Goal: Transaction & Acquisition: Purchase product/service

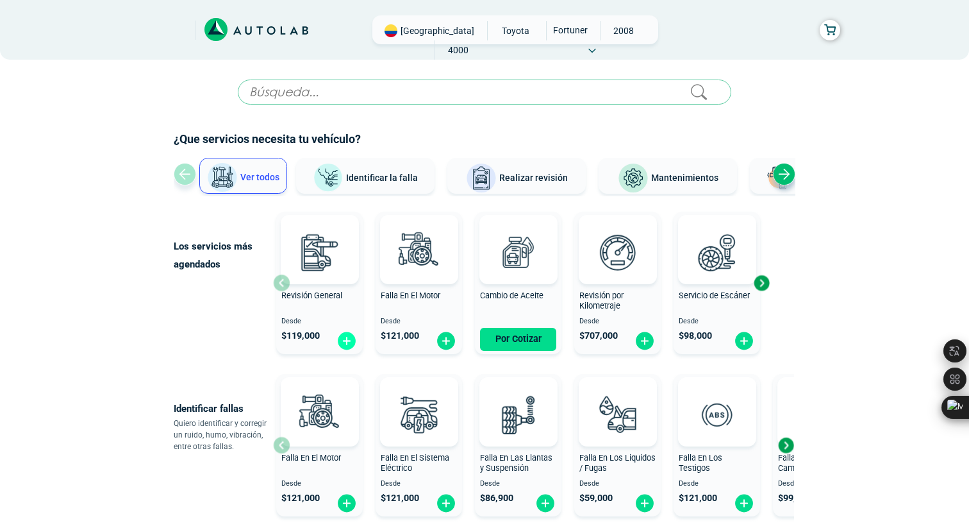
click at [346, 344] on img at bounding box center [347, 341] width 21 height 20
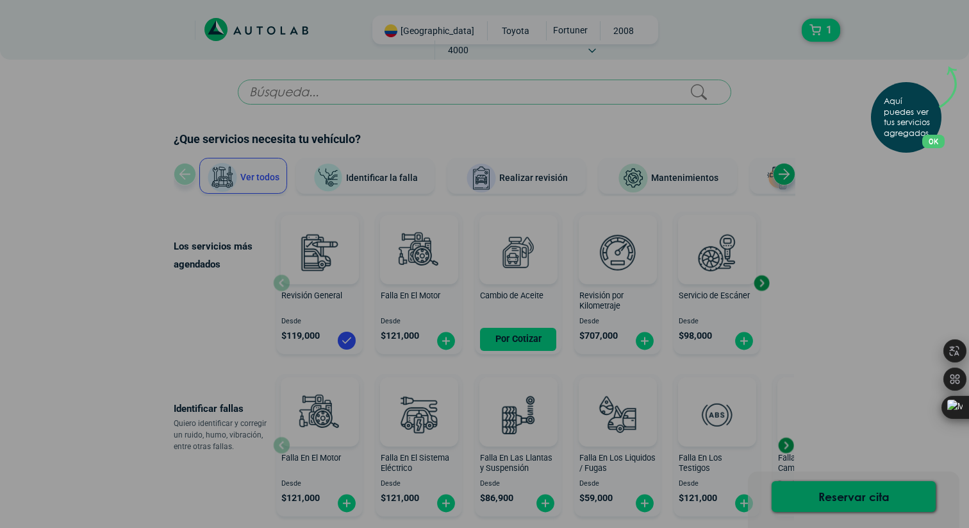
click at [811, 291] on div "Aquí puedes ver tus servicios agregados. OK .aex,.bex{fill:none!important;strok…" at bounding box center [484, 264] width 969 height 528
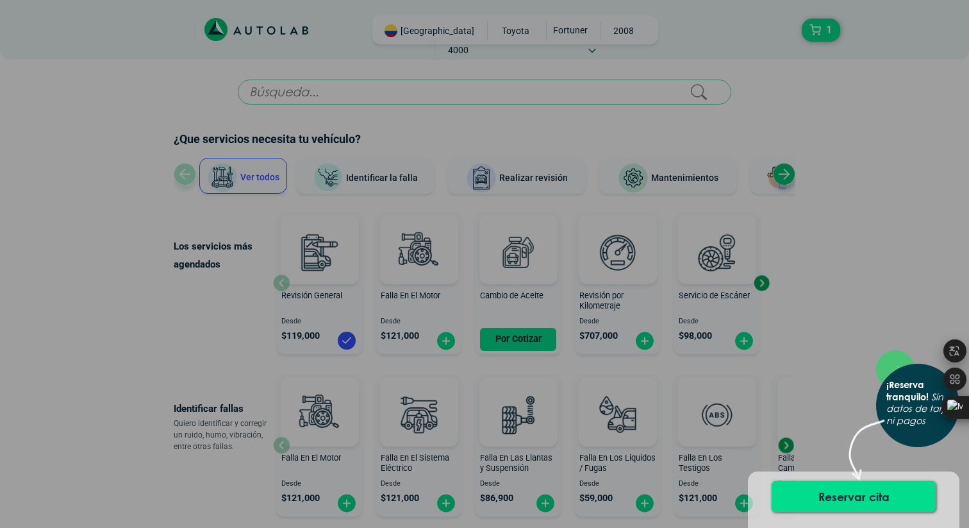
click at [837, 374] on div "× ¡Reserva tranquilo! Sin datos de tarjeta ni pagos" at bounding box center [484, 264] width 969 height 528
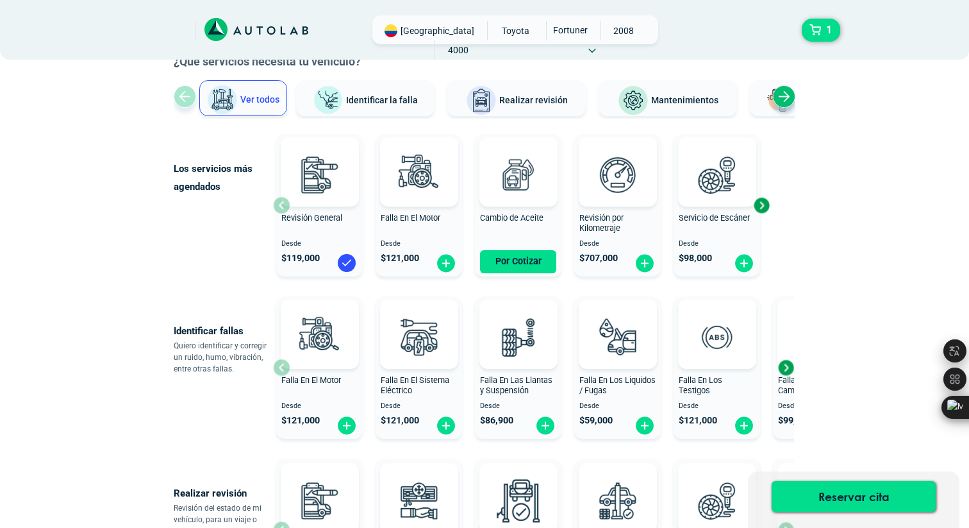
scroll to position [81, 0]
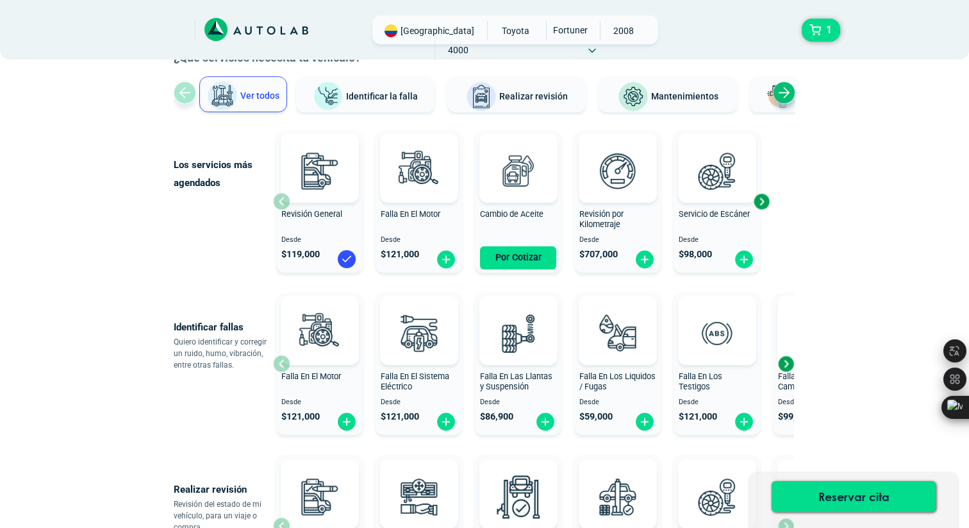
click at [764, 201] on div "Next slide" at bounding box center [761, 201] width 19 height 19
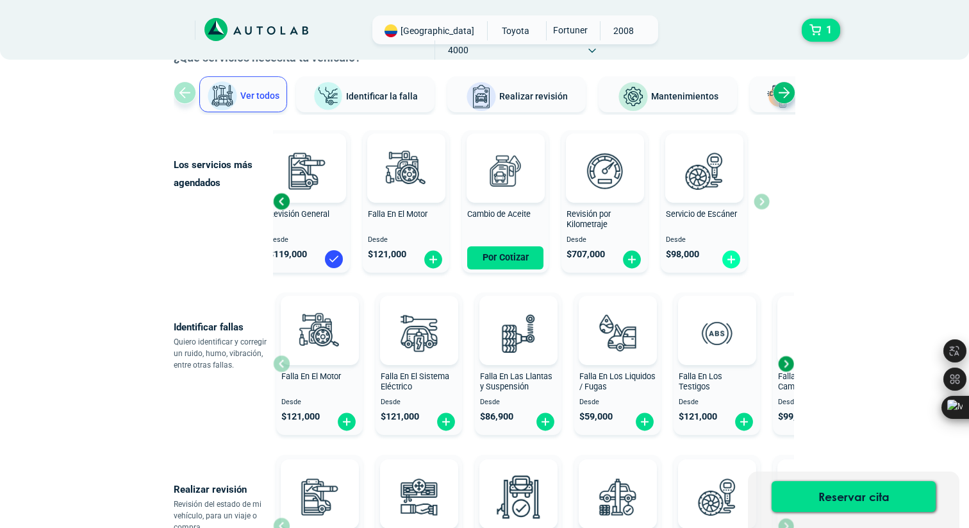
click at [731, 260] on img at bounding box center [731, 259] width 21 height 20
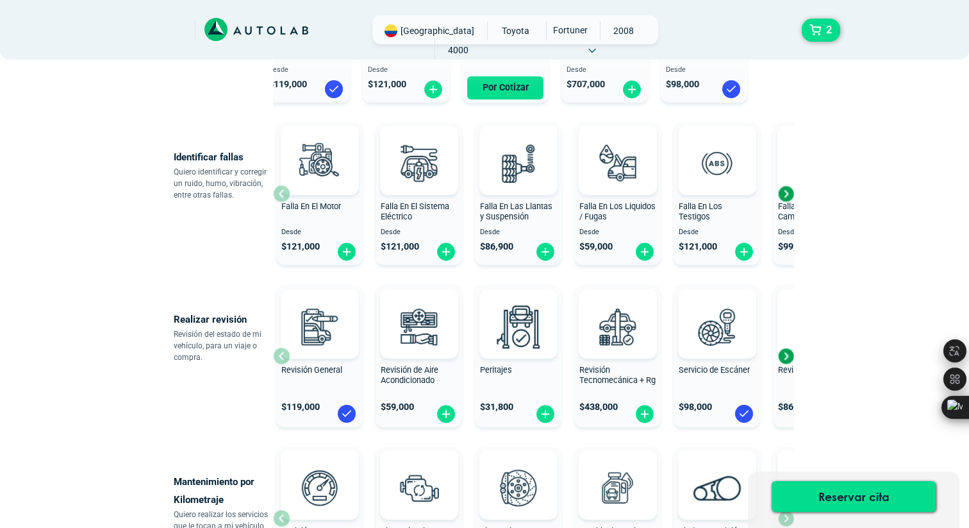
scroll to position [287, 0]
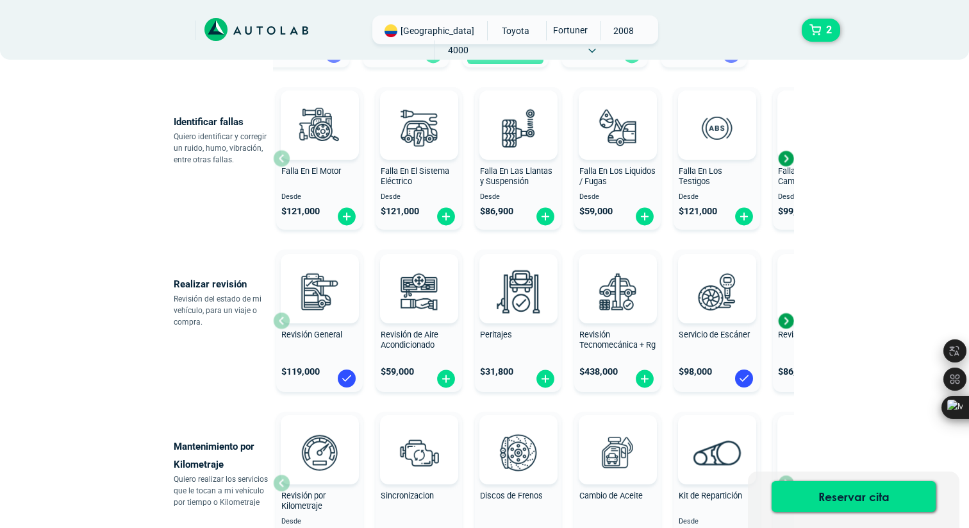
click at [783, 322] on div "Next slide" at bounding box center [785, 320] width 19 height 19
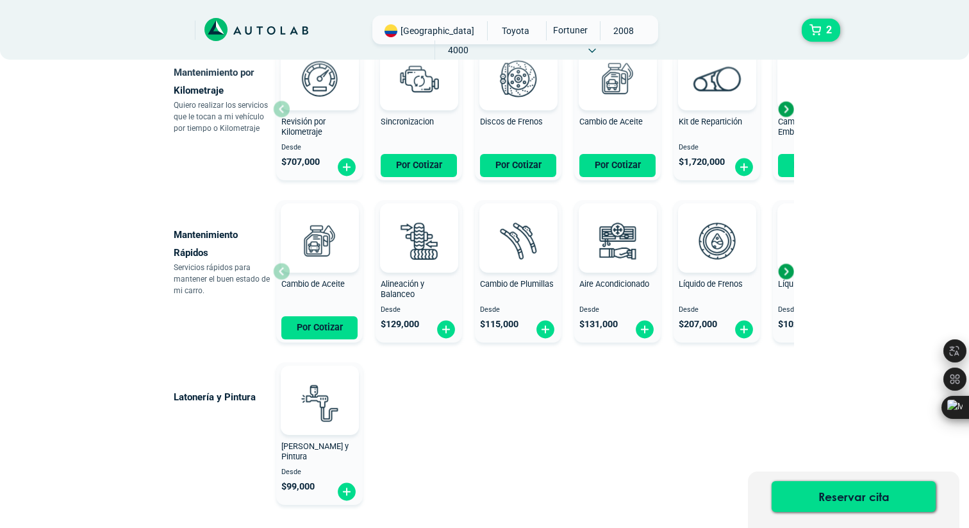
scroll to position [646, 0]
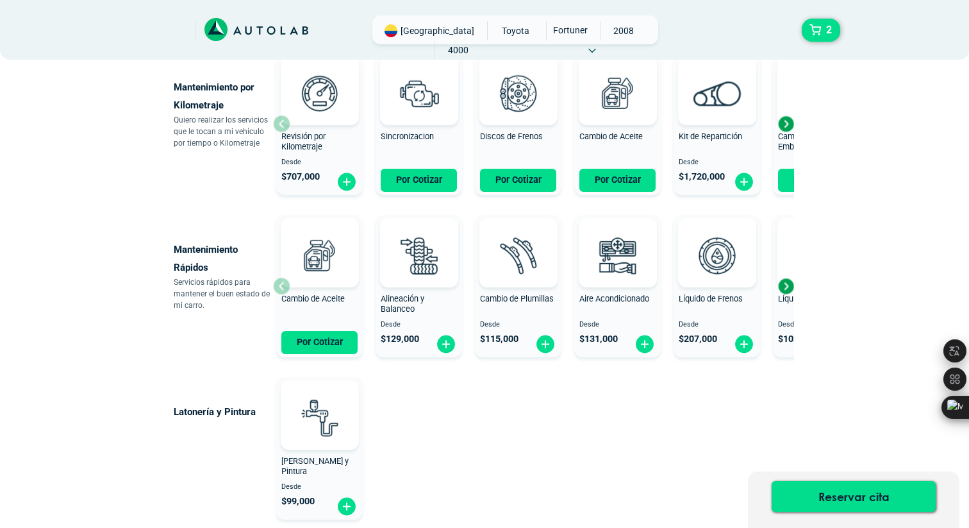
click at [785, 285] on div "Next slide" at bounding box center [785, 285] width 19 height 19
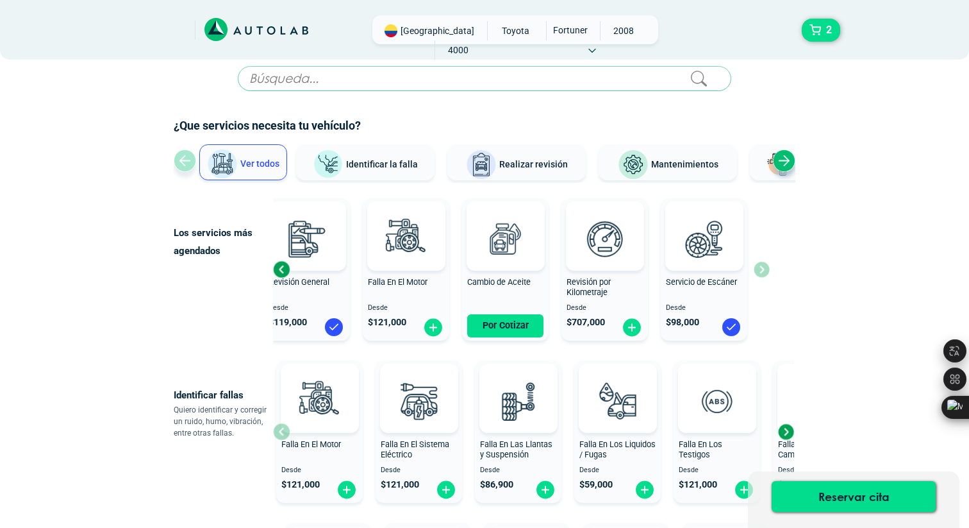
scroll to position [0, 0]
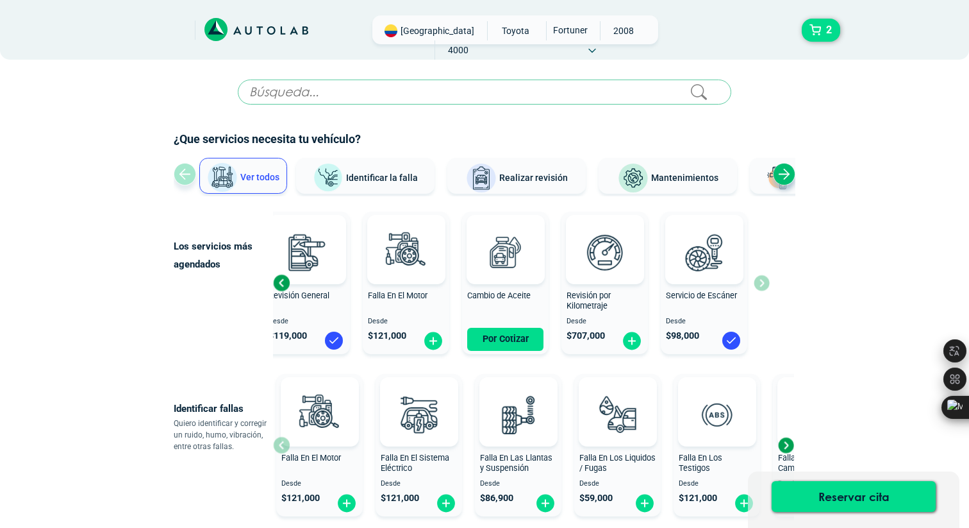
click at [386, 185] on button "Identificar la falla" at bounding box center [365, 176] width 138 height 36
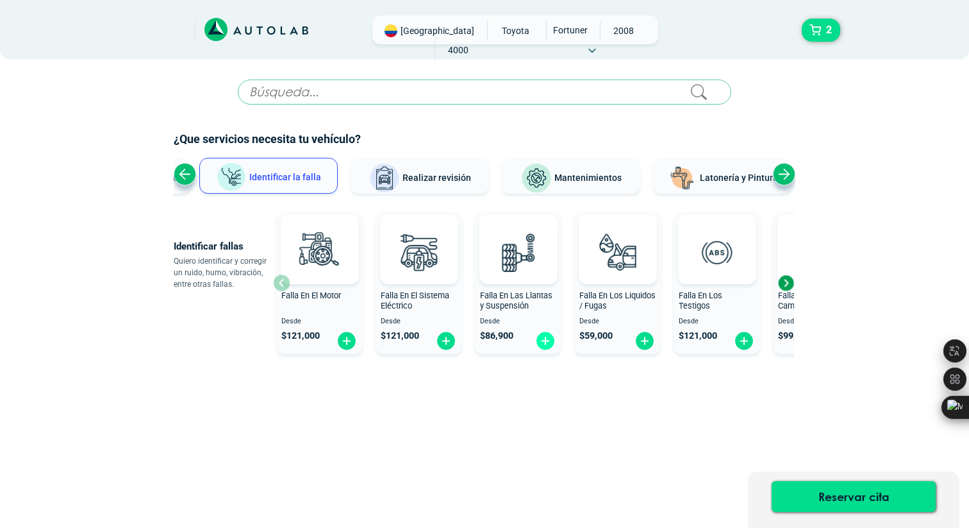
click at [545, 342] on img at bounding box center [545, 341] width 21 height 20
click at [787, 287] on div "Next slide" at bounding box center [785, 282] width 19 height 19
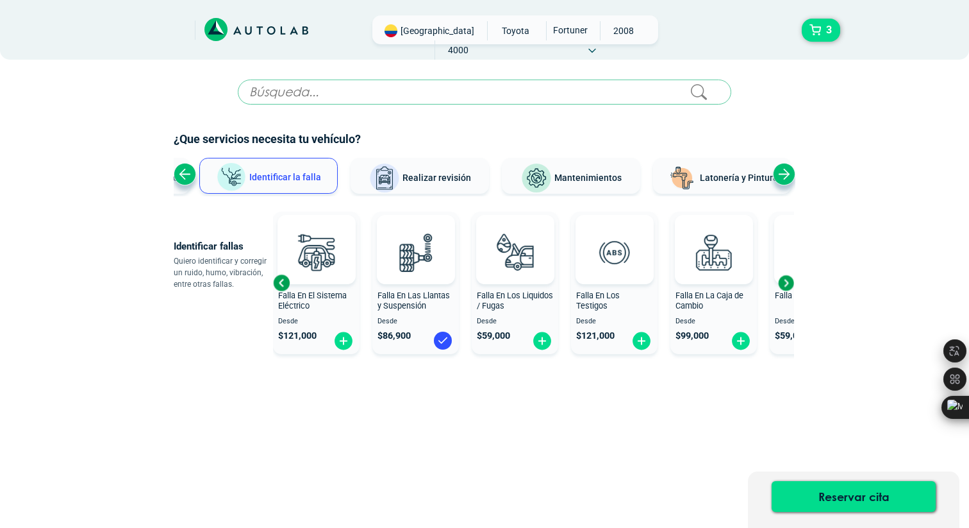
click at [787, 287] on div "Next slide" at bounding box center [785, 282] width 19 height 19
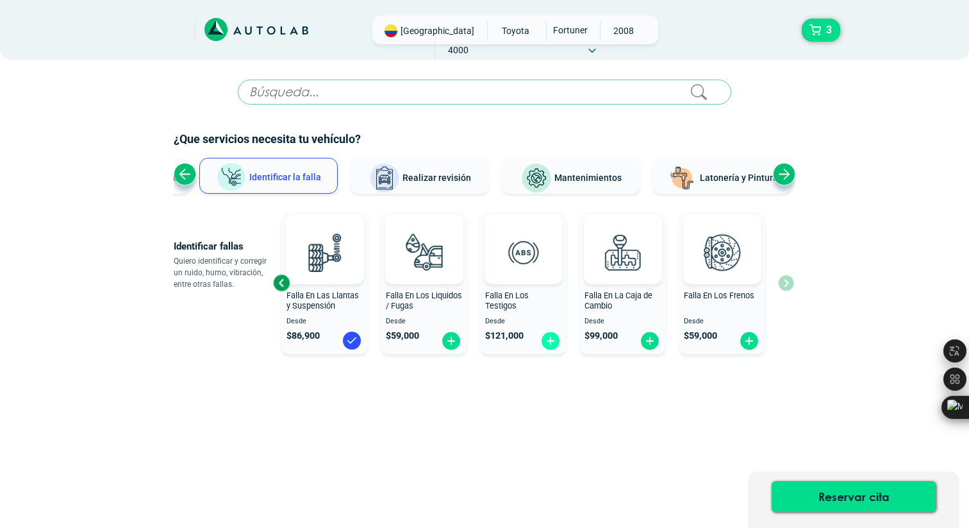
click at [551, 342] on img at bounding box center [550, 341] width 21 height 20
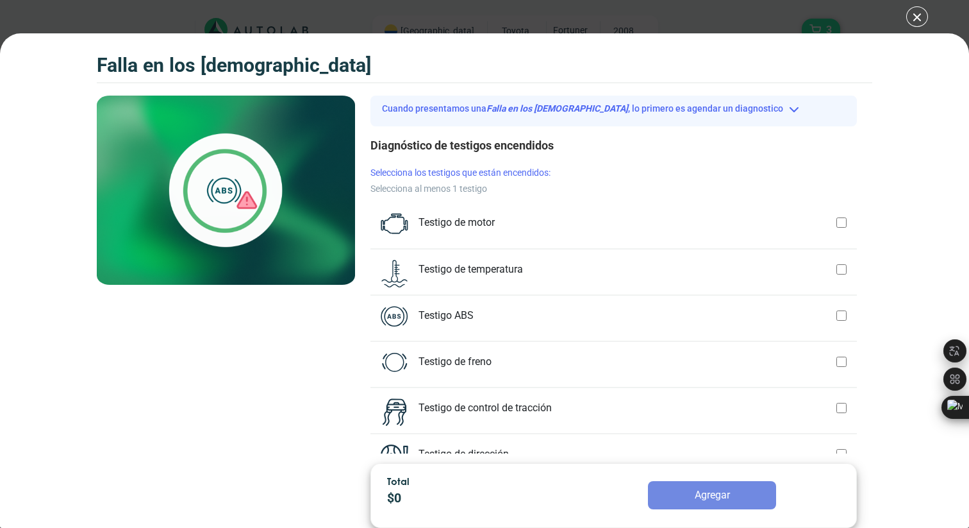
click at [839, 218] on div at bounding box center [842, 222] width 10 height 19
checkbox input "true"
click at [695, 497] on button "Agregar" at bounding box center [712, 495] width 128 height 28
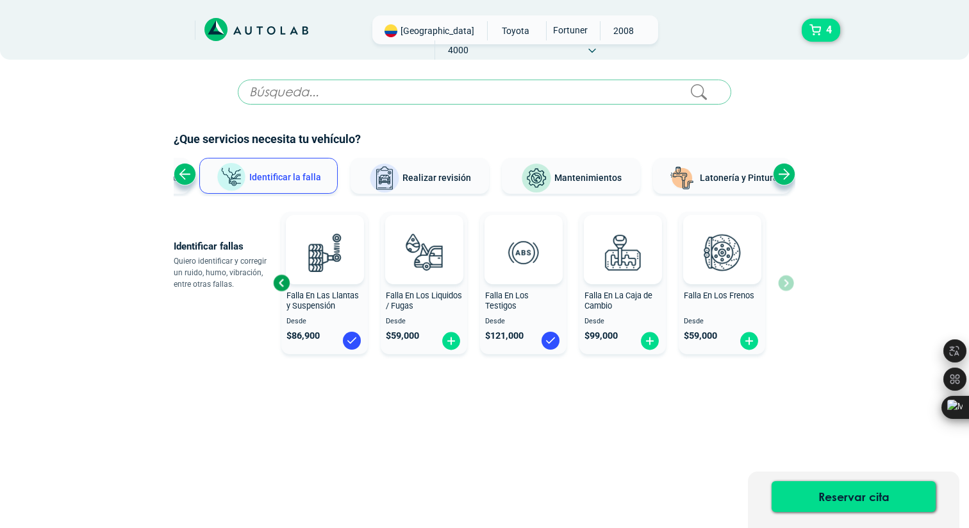
click at [788, 287] on div "Falla En El Motor Desde $ 121,000 Falla En El Sistema Eléctrico Desde $ 121,000…" at bounding box center [533, 282] width 521 height 153
click at [281, 283] on div "Previous slide" at bounding box center [281, 282] width 19 height 19
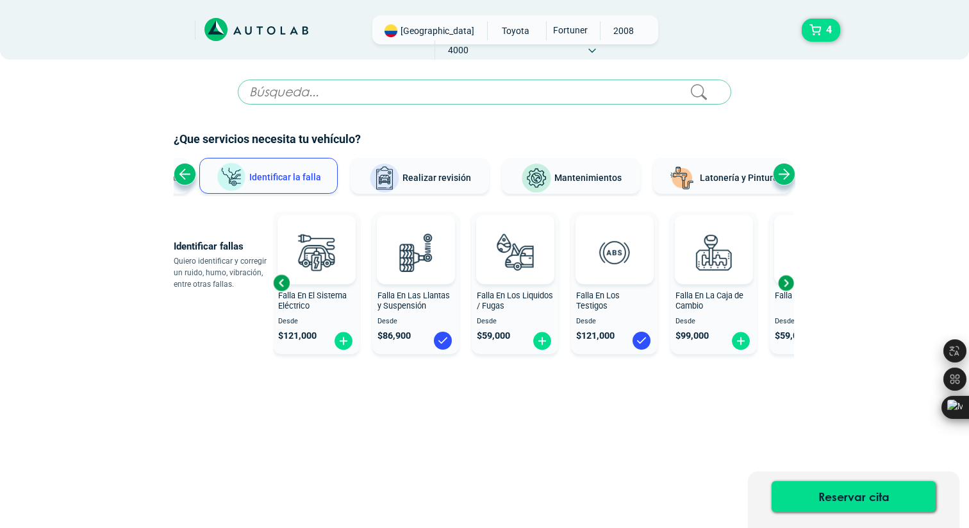
click at [281, 283] on div "Previous slide" at bounding box center [281, 282] width 19 height 19
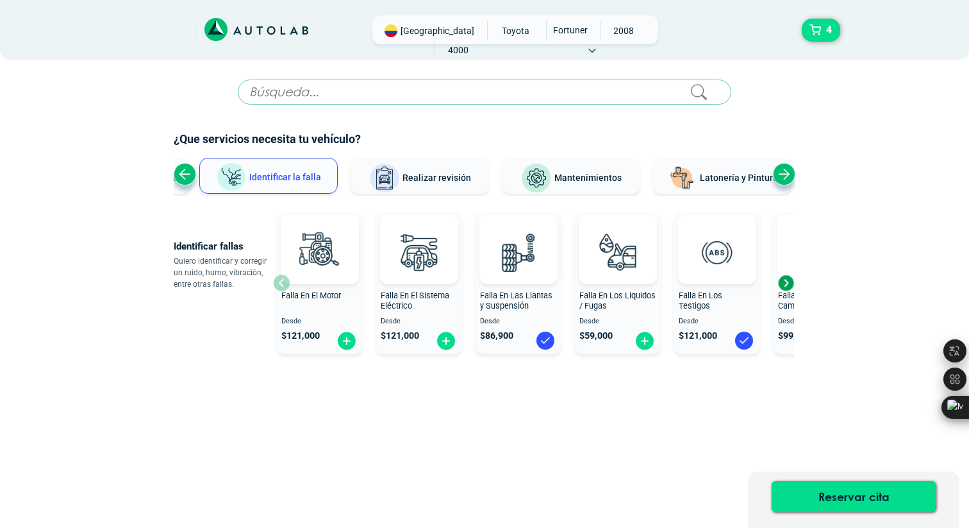
click at [281, 283] on div "Falla En El Motor Desde $ 121,000" at bounding box center [319, 283] width 87 height 137
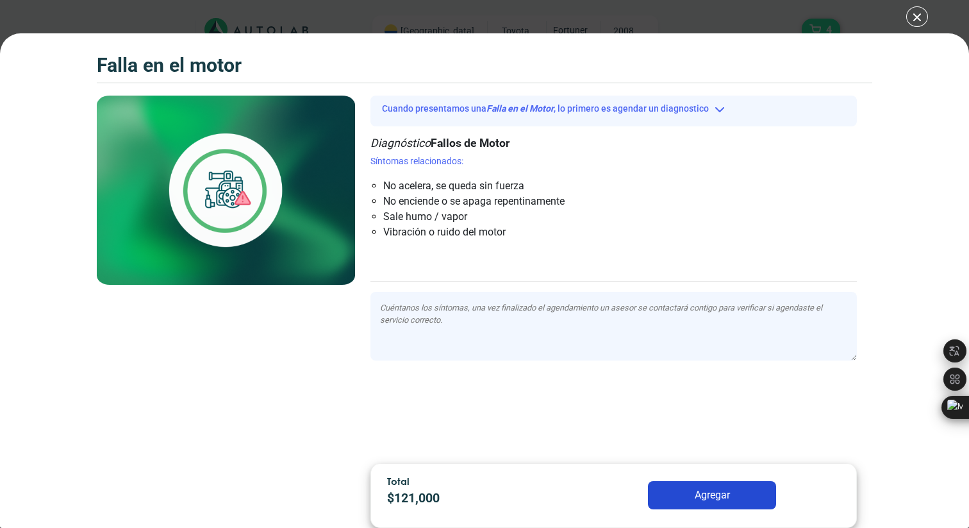
click at [921, 13] on div "Falla en el Motor 4 Falla en el Motor" at bounding box center [484, 264] width 969 height 528
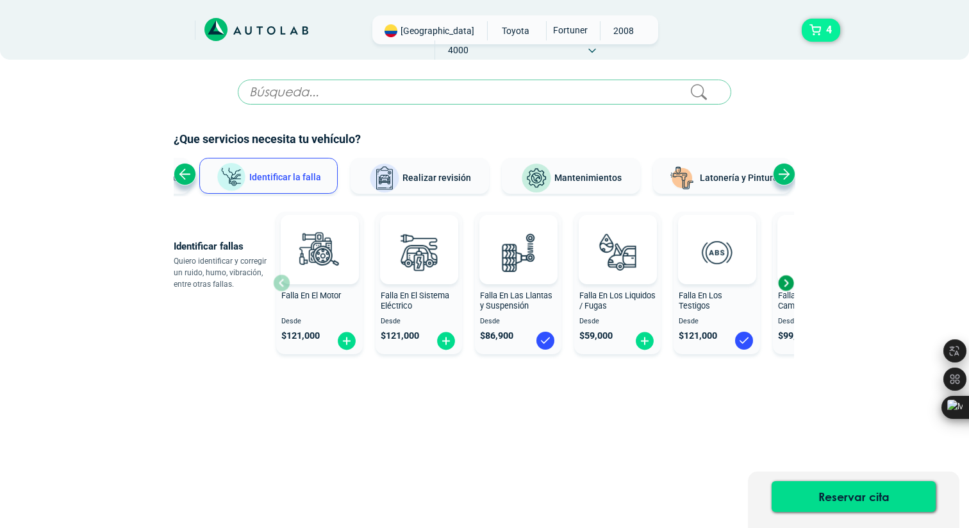
click at [826, 33] on span "4" at bounding box center [829, 30] width 12 height 22
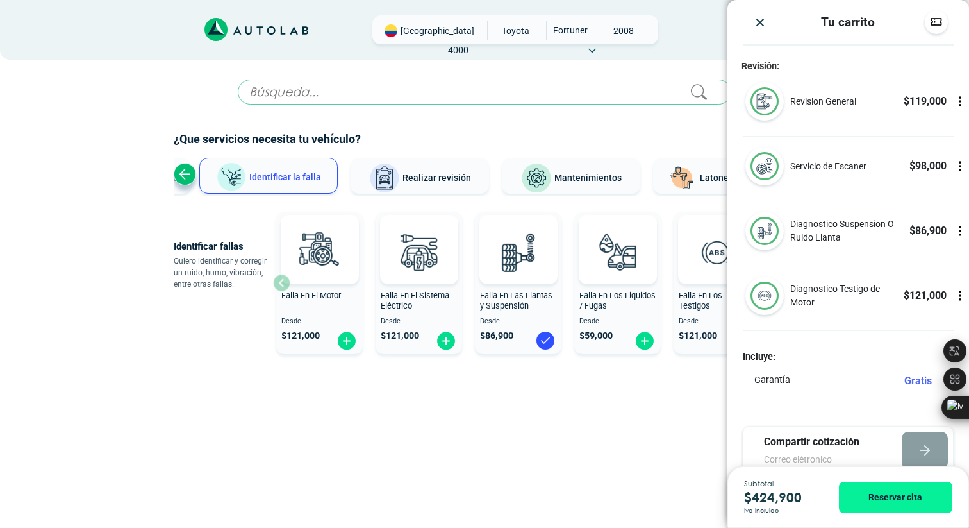
click at [757, 23] on img "Close" at bounding box center [760, 22] width 13 height 13
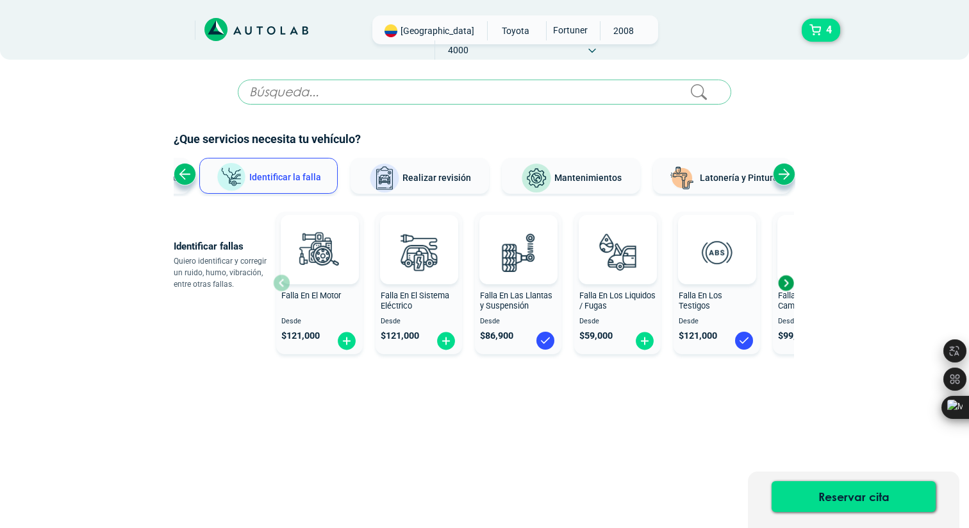
click at [446, 172] on span "Realizar revisión" at bounding box center [437, 177] width 69 height 10
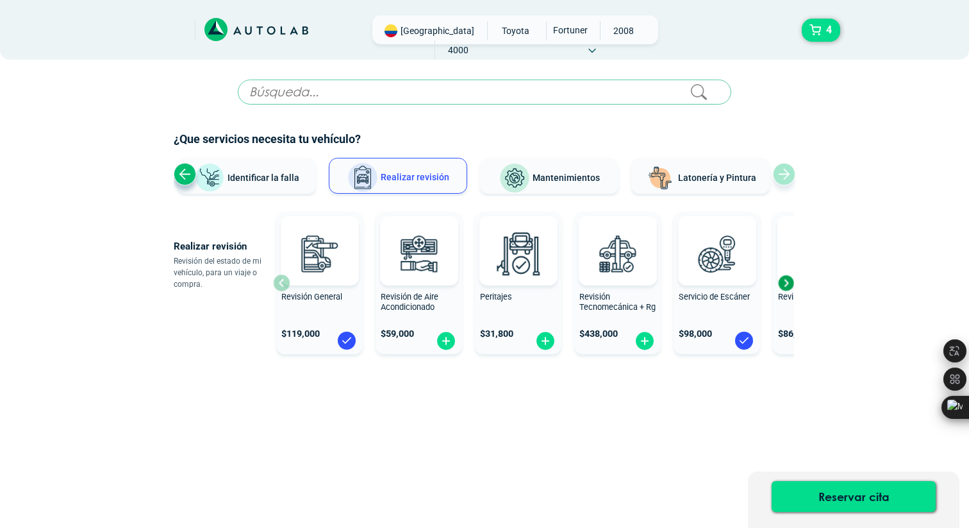
click at [787, 283] on div "Next slide" at bounding box center [785, 282] width 19 height 19
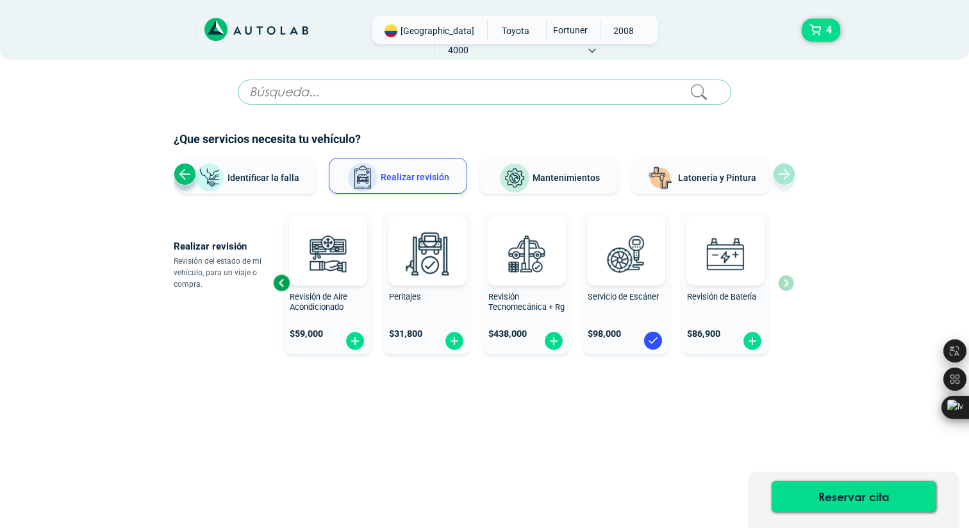
click at [397, 299] on span "Peritajes" at bounding box center [405, 297] width 32 height 10
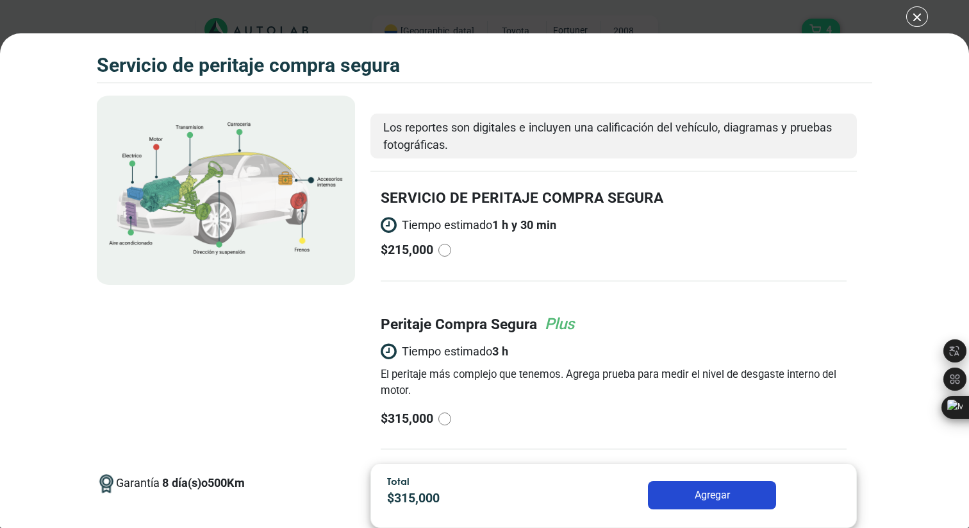
click at [917, 17] on div "Volkswagen Crossfox 2018 SERVICIO DE PERITAJE COMPRA SEGURA 4" at bounding box center [484, 264] width 969 height 528
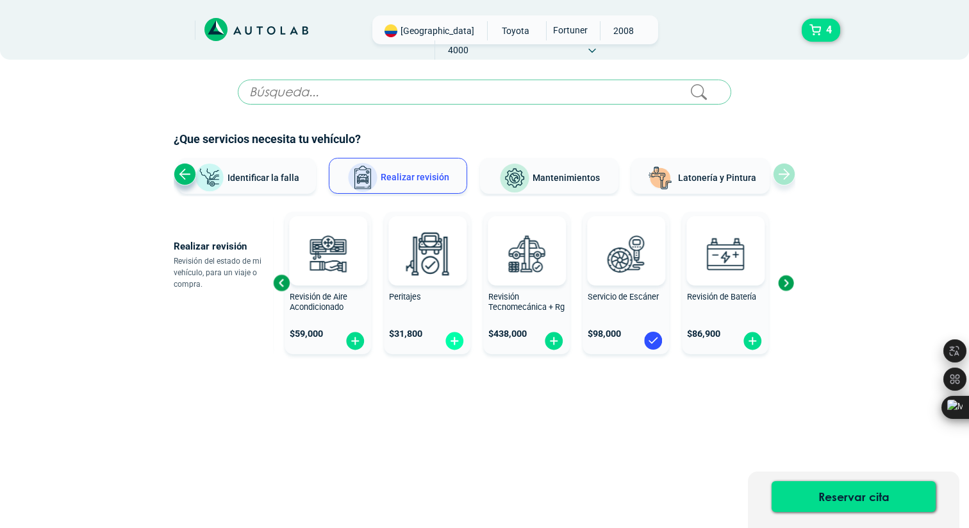
click at [456, 343] on img at bounding box center [454, 341] width 21 height 20
click at [455, 340] on img at bounding box center [454, 341] width 21 height 20
radio input "true"
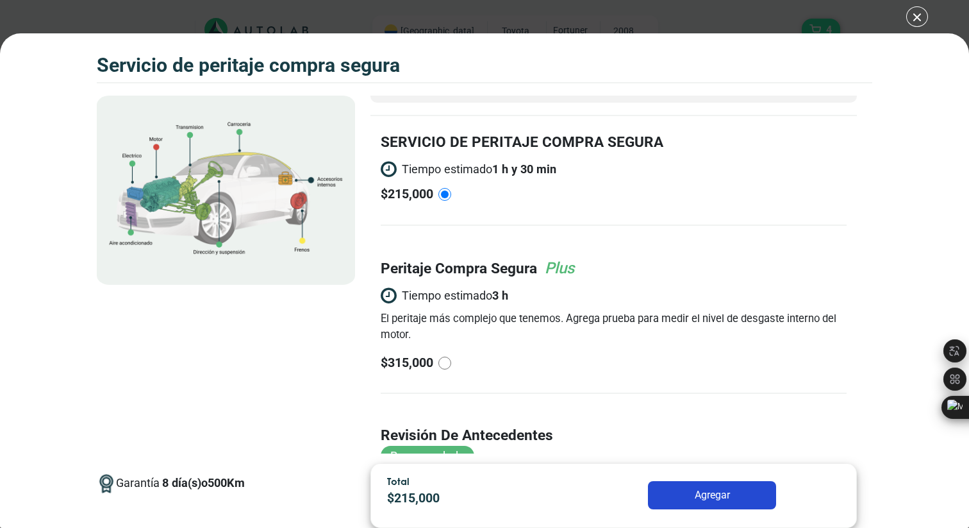
scroll to position [58, 0]
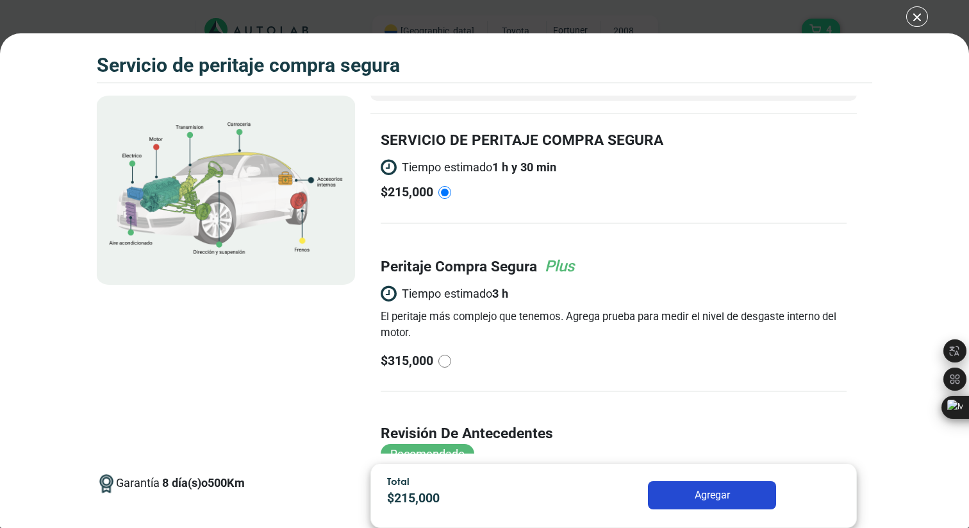
click at [446, 358] on input "radio" at bounding box center [444, 361] width 13 height 13
radio input "true"
radio input "false"
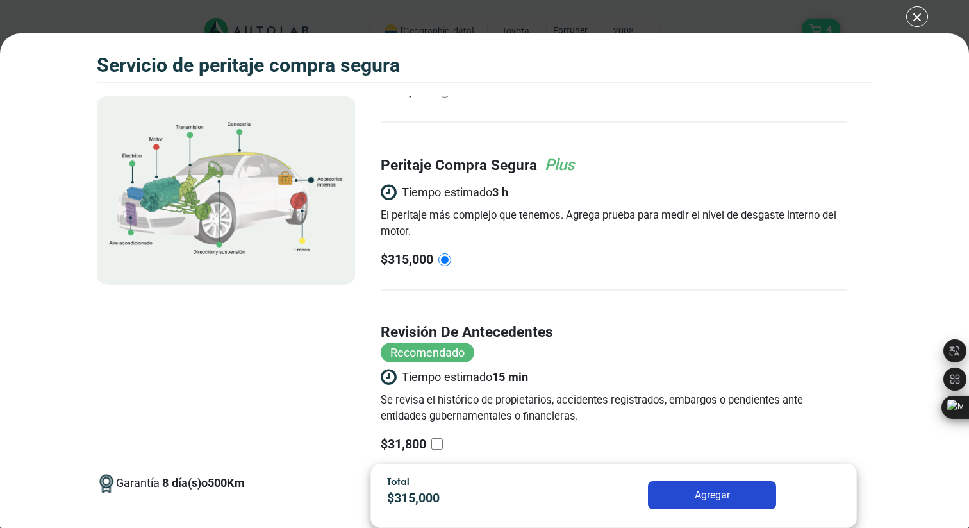
scroll to position [196, 0]
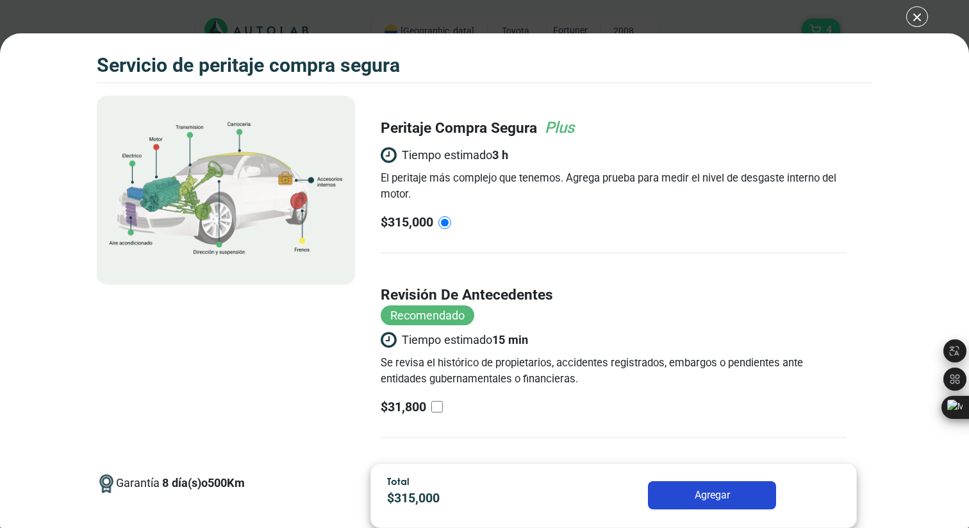
click at [433, 412] on input "revisión de antecedentes Recomendado Tiempo estimado 15 min Se revisa el histór…" at bounding box center [437, 407] width 12 height 12
checkbox input "true"
click at [689, 497] on button "Agregar" at bounding box center [712, 495] width 128 height 28
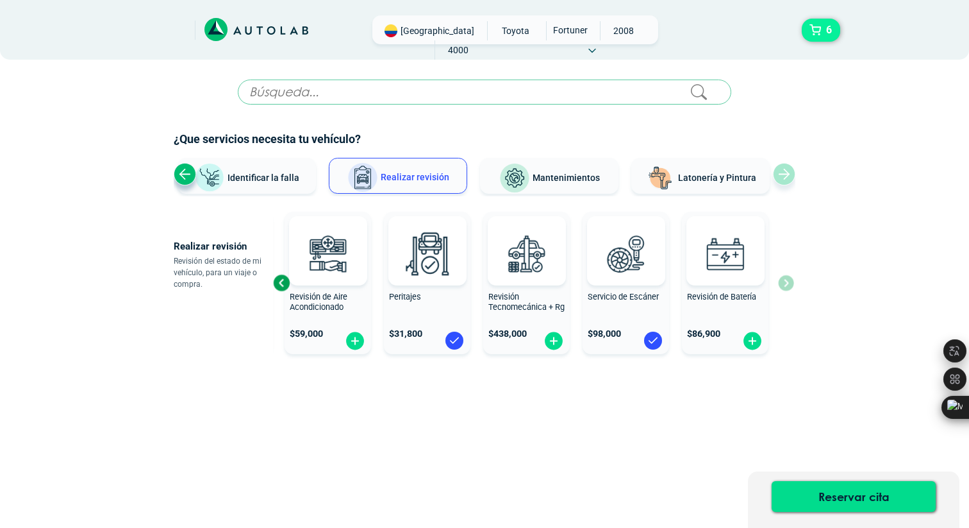
click at [823, 27] on span "6" at bounding box center [829, 30] width 12 height 22
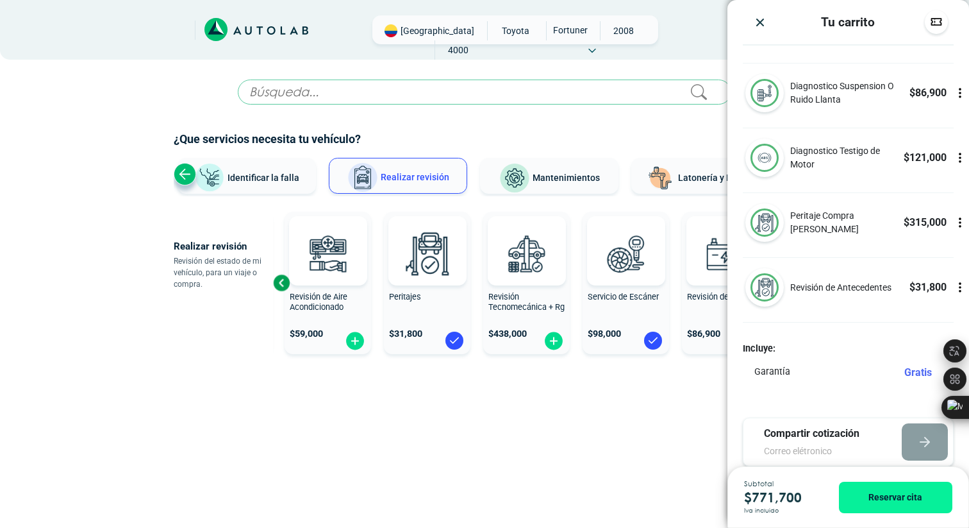
scroll to position [184, 0]
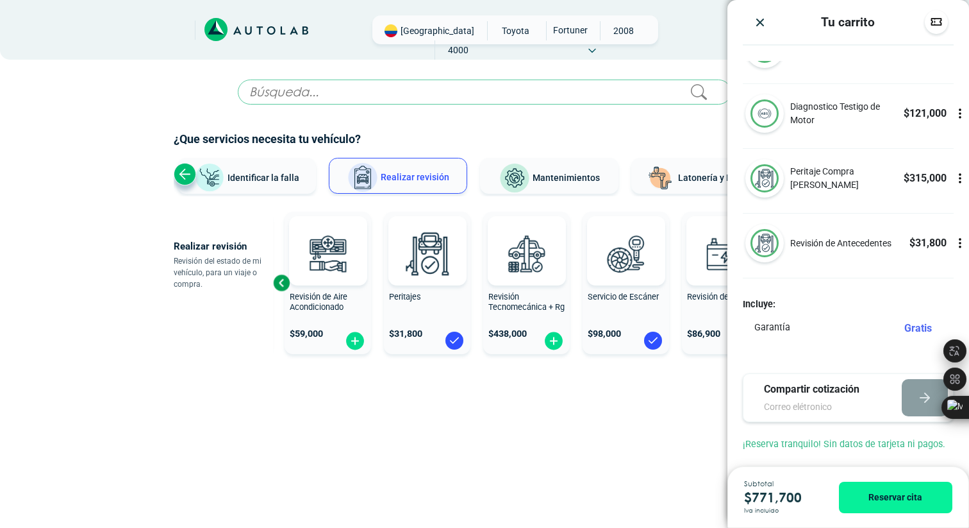
click at [451, 437] on div "× ESTE SERVICIO YA ESTÁ INCLUÍDO Launch demo modal x" at bounding box center [485, 275] width 622 height 392
click at [762, 24] on img "Close" at bounding box center [760, 22] width 13 height 13
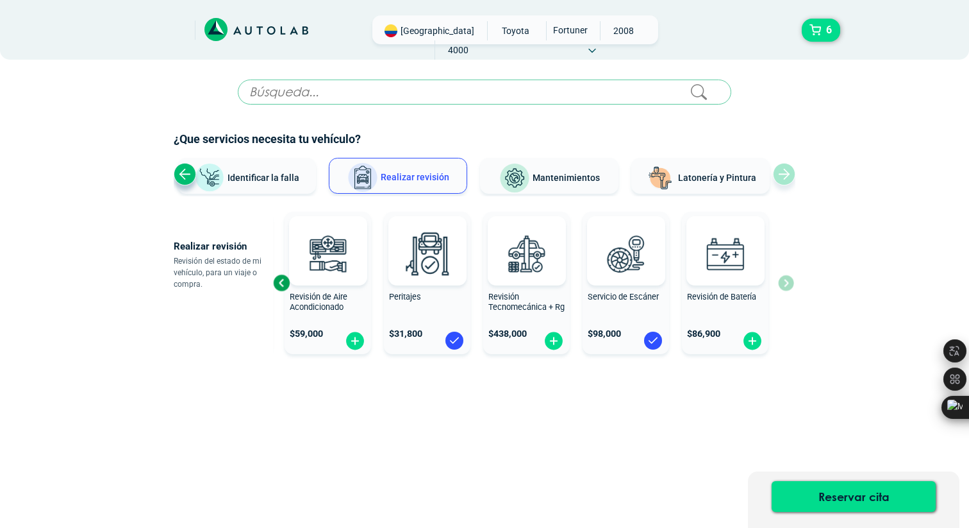
click at [543, 183] on span "Mantenimientos" at bounding box center [566, 177] width 67 height 10
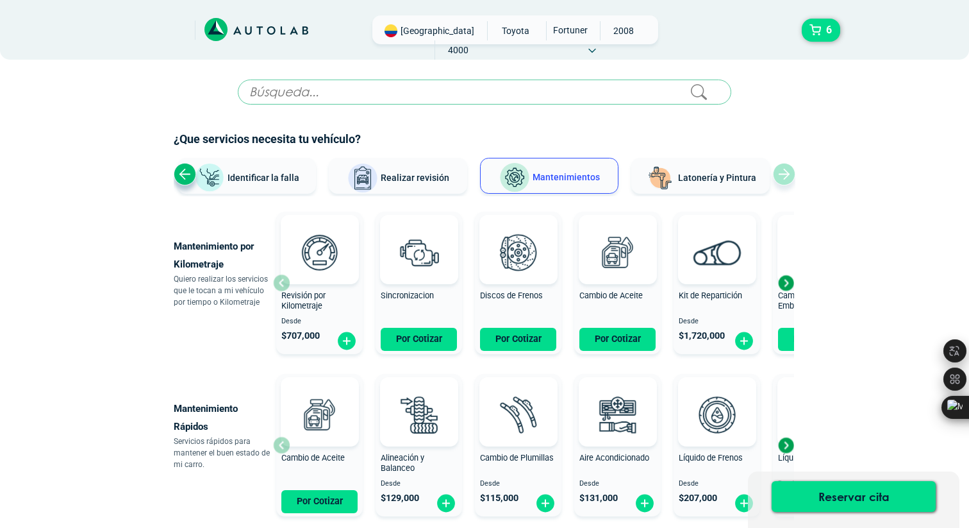
click at [788, 285] on div "Next slide" at bounding box center [785, 282] width 19 height 19
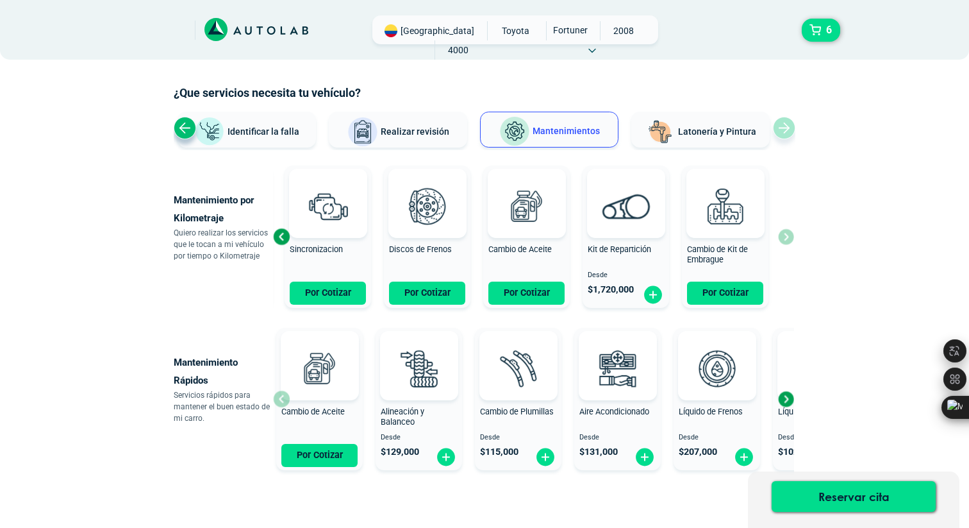
scroll to position [47, 0]
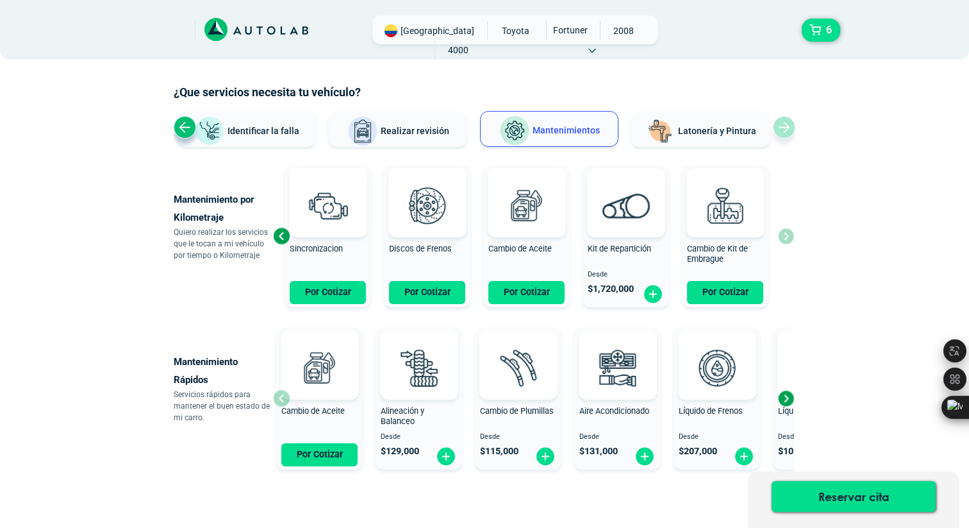
click at [783, 399] on div "Next slide" at bounding box center [785, 397] width 19 height 19
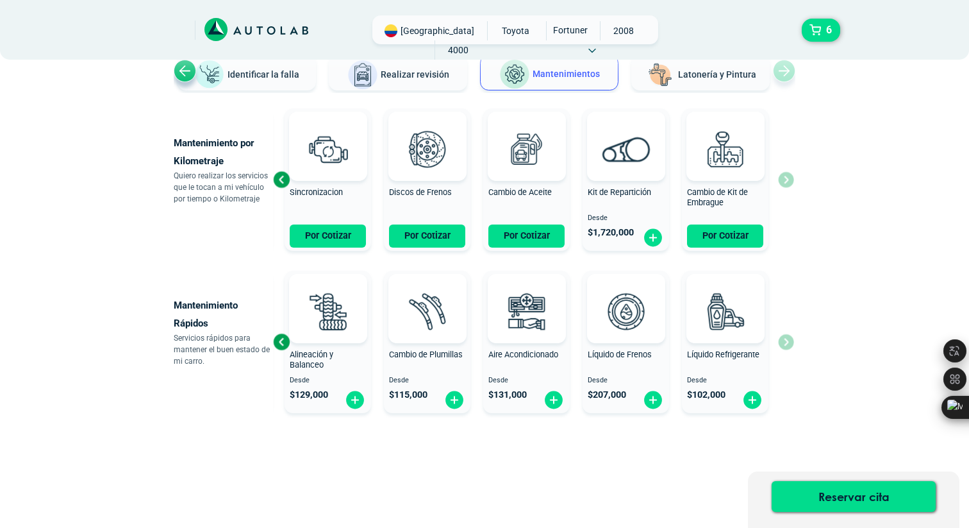
scroll to position [105, 0]
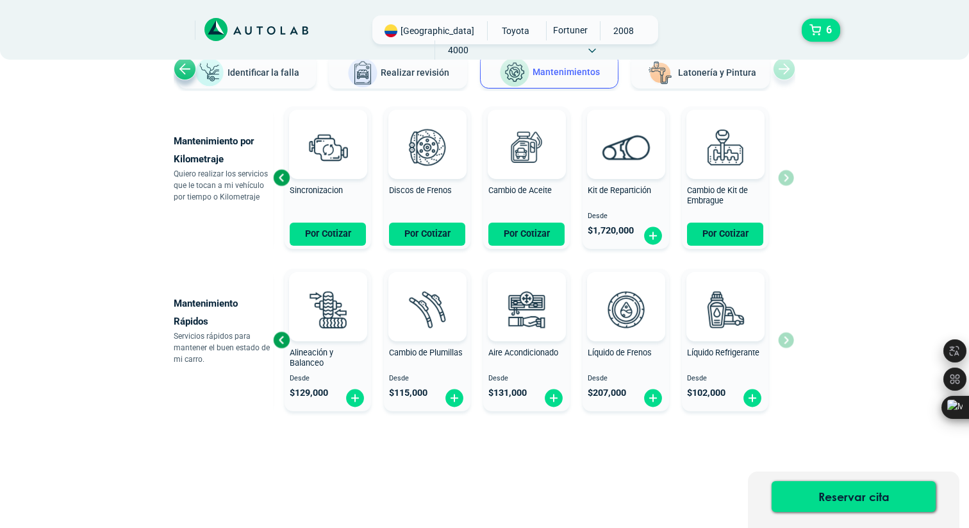
click at [282, 341] on div "Previous slide" at bounding box center [281, 339] width 19 height 19
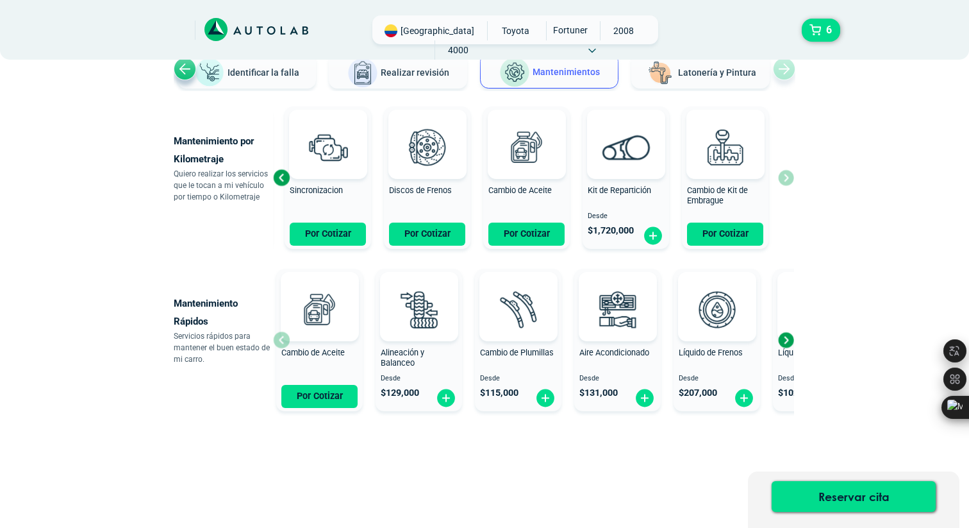
click at [282, 341] on div "Cambio de Aceite Por Cotizar" at bounding box center [319, 340] width 87 height 136
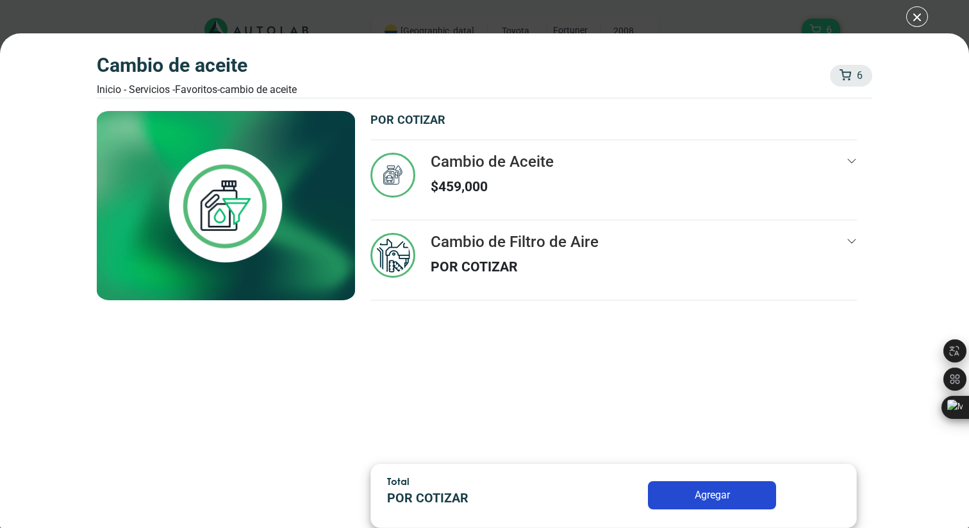
click at [920, 8] on div "Cambio de Aceite Inicio - Servicios - Favoritos - Cambio de Aceite 6 6 Cambio d…" at bounding box center [484, 264] width 969 height 528
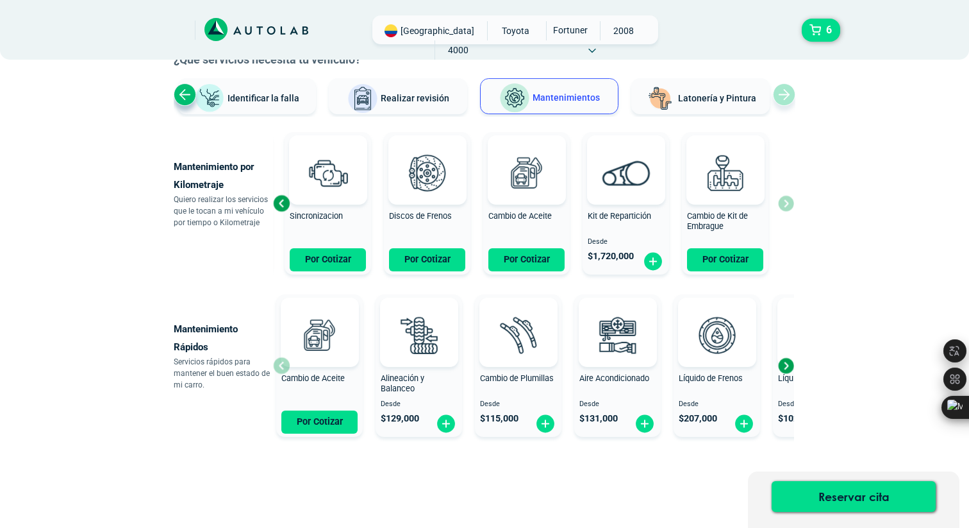
scroll to position [78, 0]
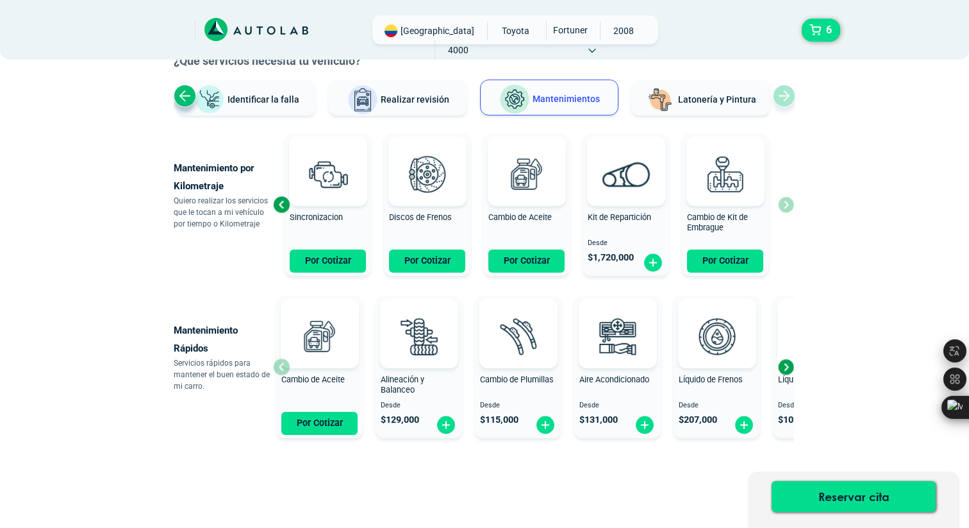
click at [282, 205] on div "Previous slide" at bounding box center [281, 204] width 19 height 19
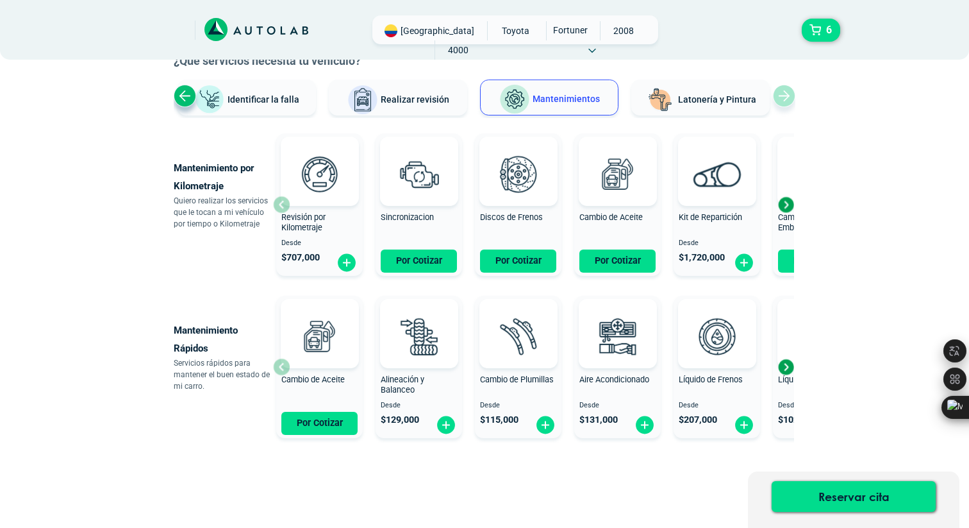
click at [282, 205] on div "Revisión por Kilometraje Desde $ 707,000" at bounding box center [319, 205] width 87 height 137
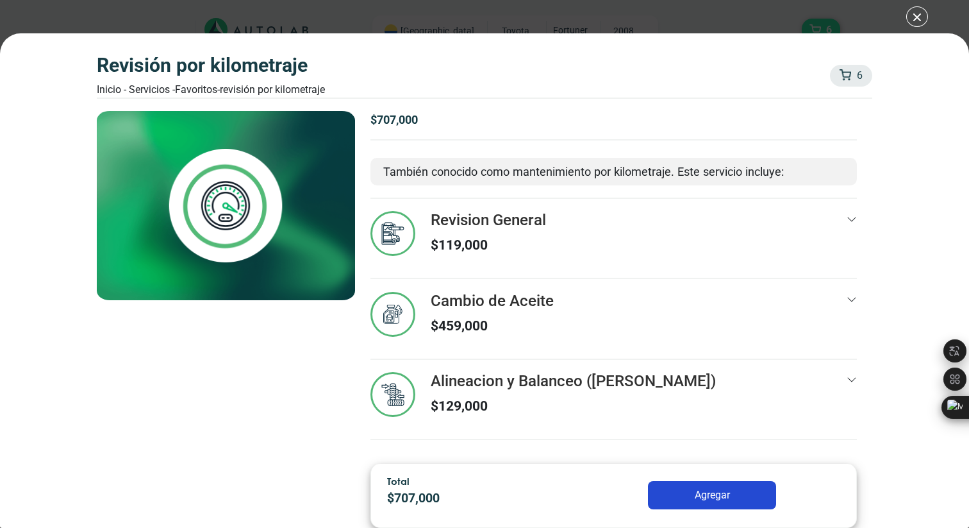
click at [850, 374] on div at bounding box center [852, 399] width 10 height 54
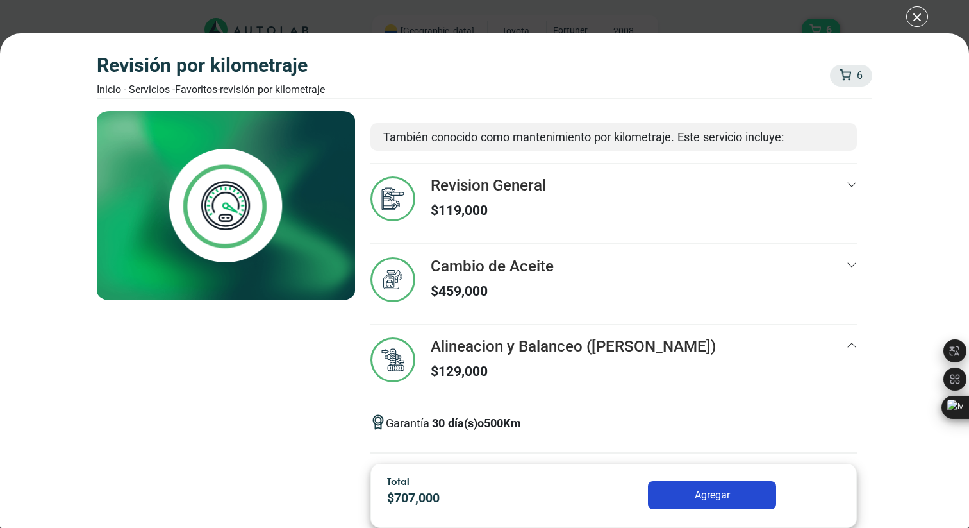
click at [858, 347] on div "$ 707,000 También conocido como mantenimiento por kilometraje. Este servicio in…" at bounding box center [613, 282] width 517 height 342
click at [851, 342] on icon at bounding box center [852, 345] width 10 height 10
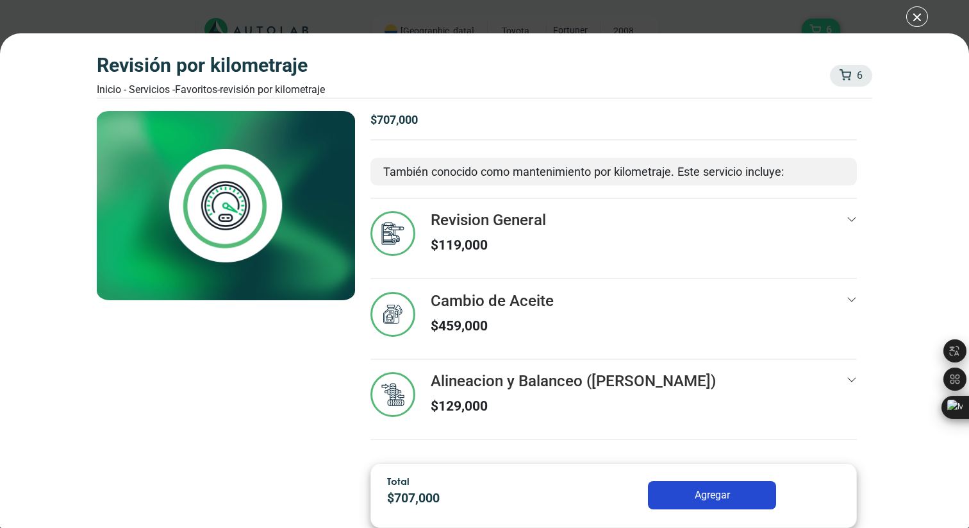
scroll to position [0, 0]
click at [920, 17] on div "Revisión por Kilometraje Inicio - Servicios - Favoritos - Revisión por Kilometr…" at bounding box center [484, 264] width 969 height 528
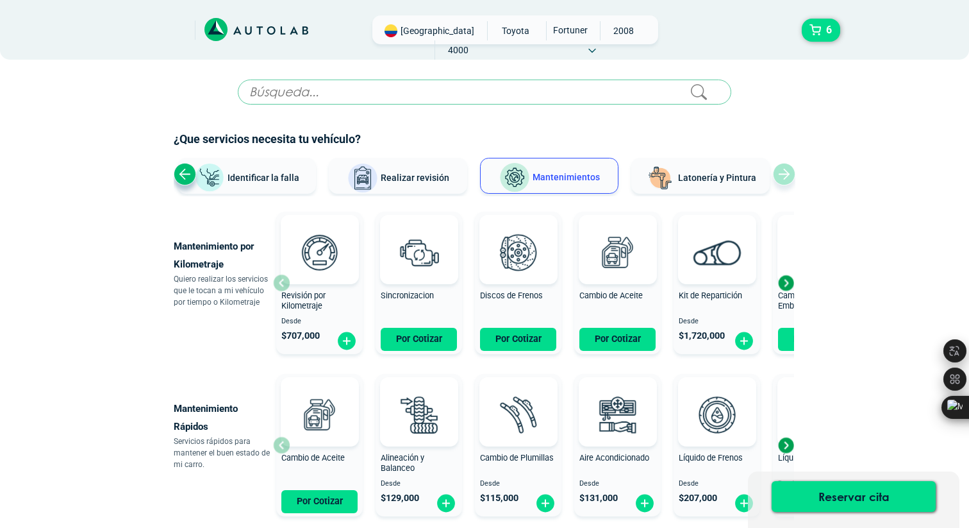
click at [262, 35] on icon at bounding box center [257, 30] width 104 height 24
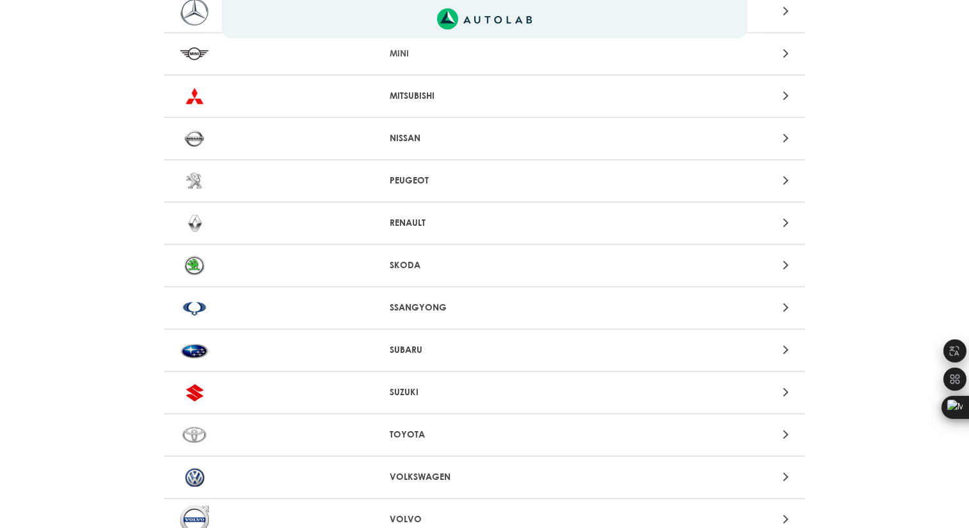
scroll to position [1178, 0]
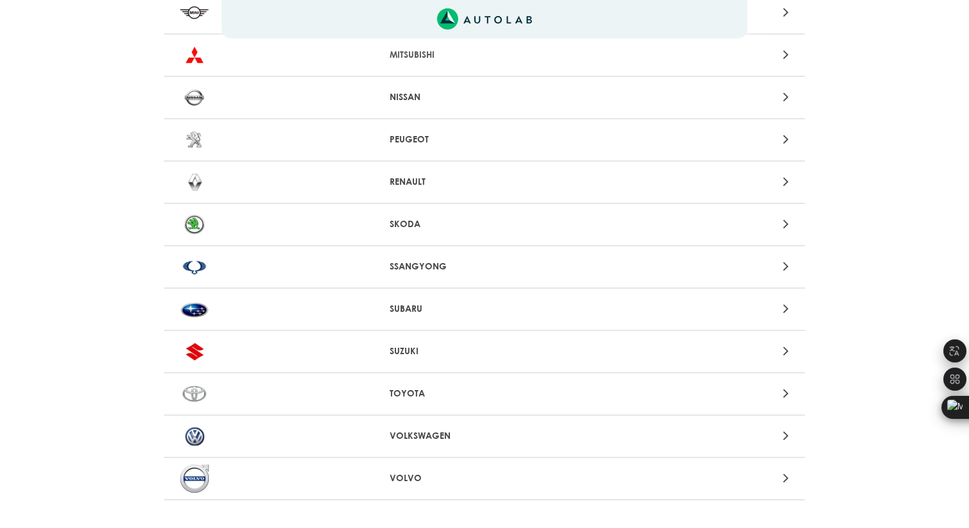
click at [413, 391] on p "TOYOTA" at bounding box center [485, 393] width 190 height 13
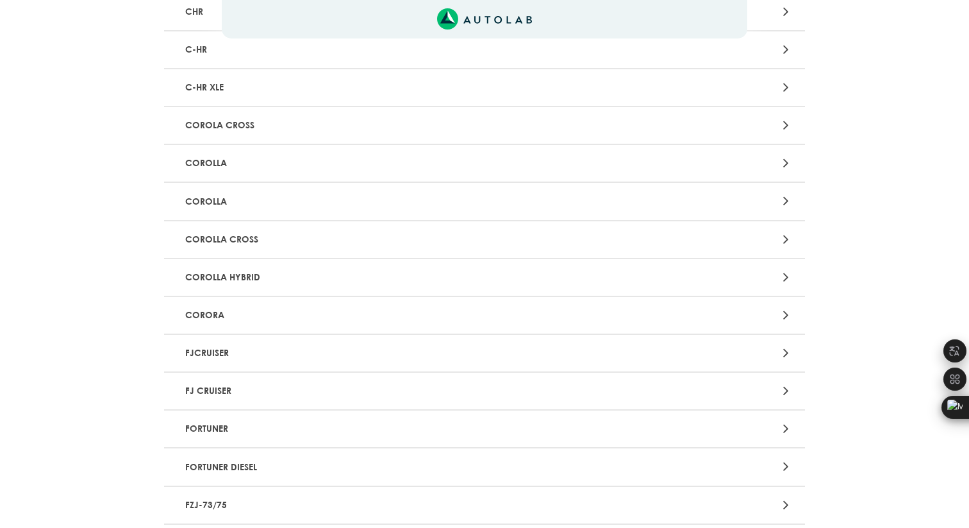
scroll to position [460, 0]
click at [202, 427] on p "FORTUNER" at bounding box center [379, 427] width 399 height 24
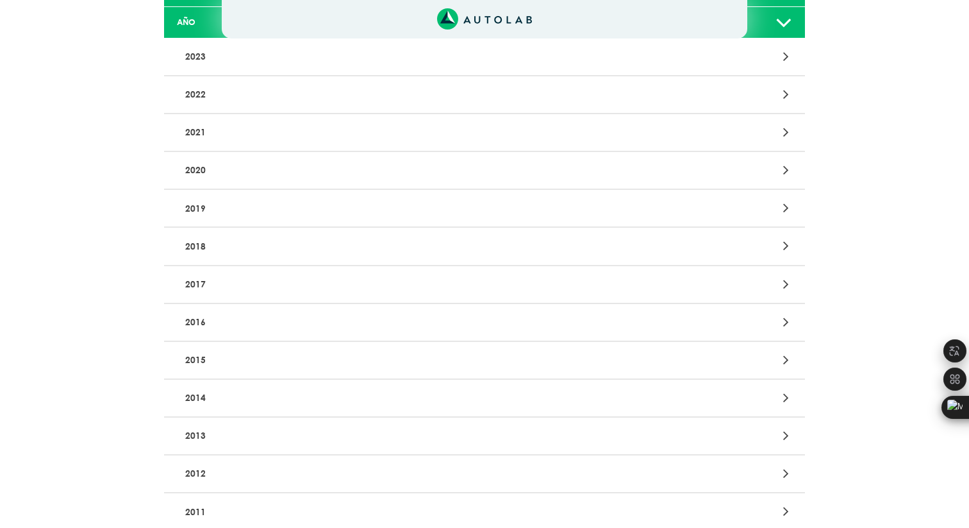
scroll to position [371, 0]
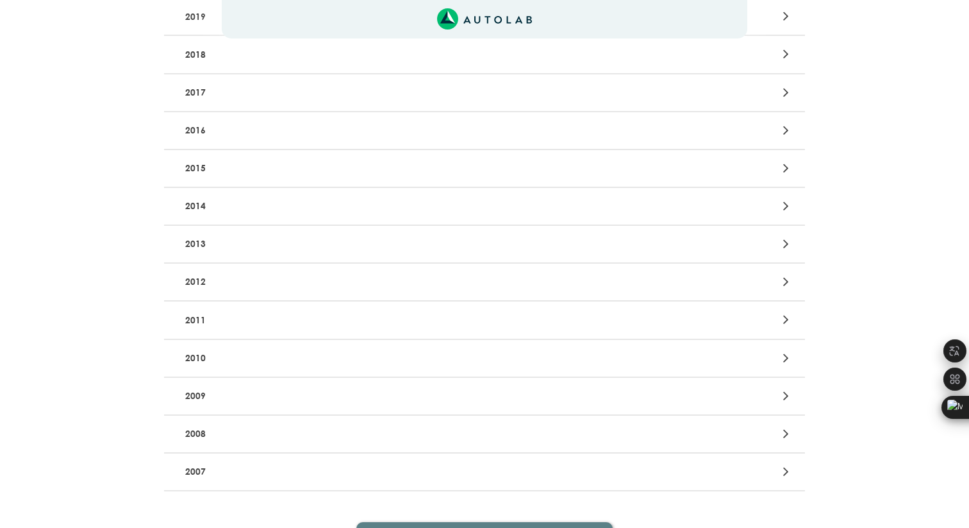
click at [215, 435] on p "2008" at bounding box center [379, 434] width 399 height 24
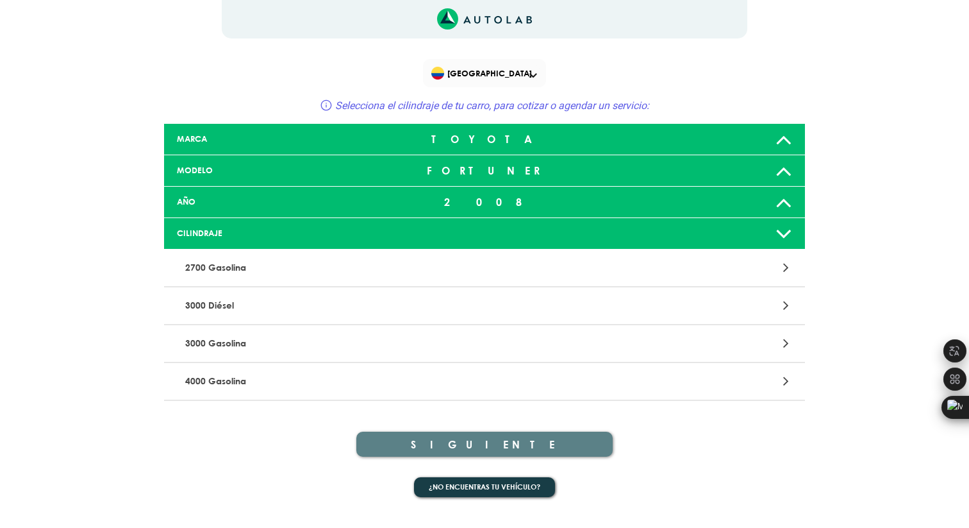
click at [218, 387] on p "4000 Gasolina" at bounding box center [379, 381] width 399 height 24
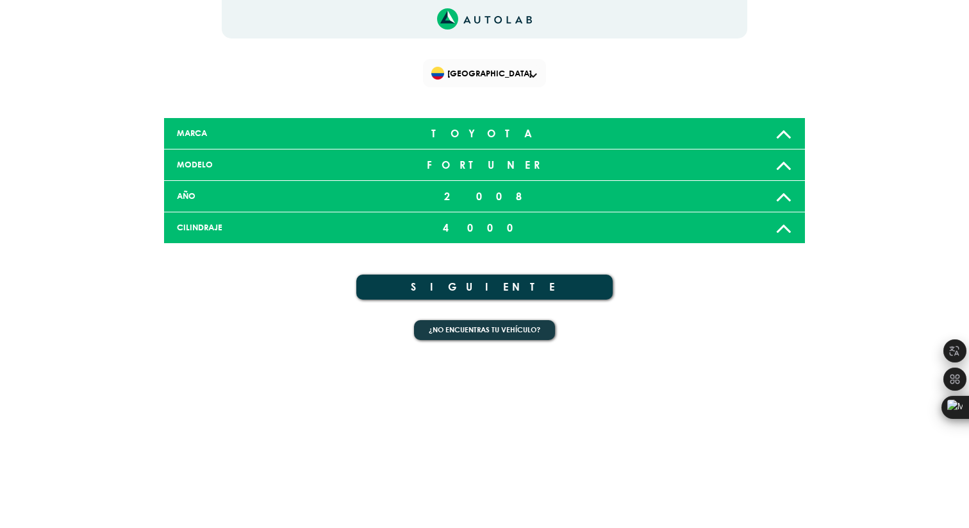
click at [491, 282] on button "SIGUIENTE" at bounding box center [484, 286] width 256 height 25
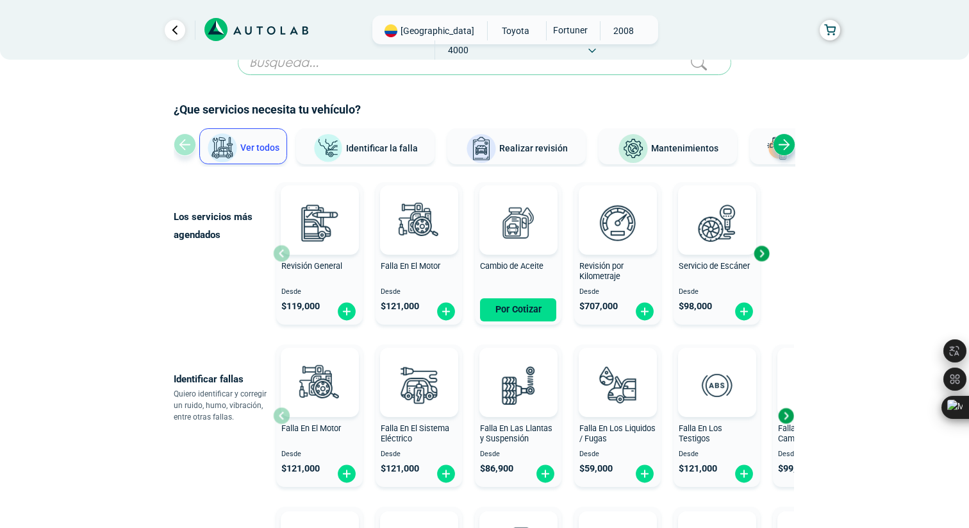
scroll to position [30, 0]
click at [785, 145] on div "Next slide" at bounding box center [784, 144] width 22 height 22
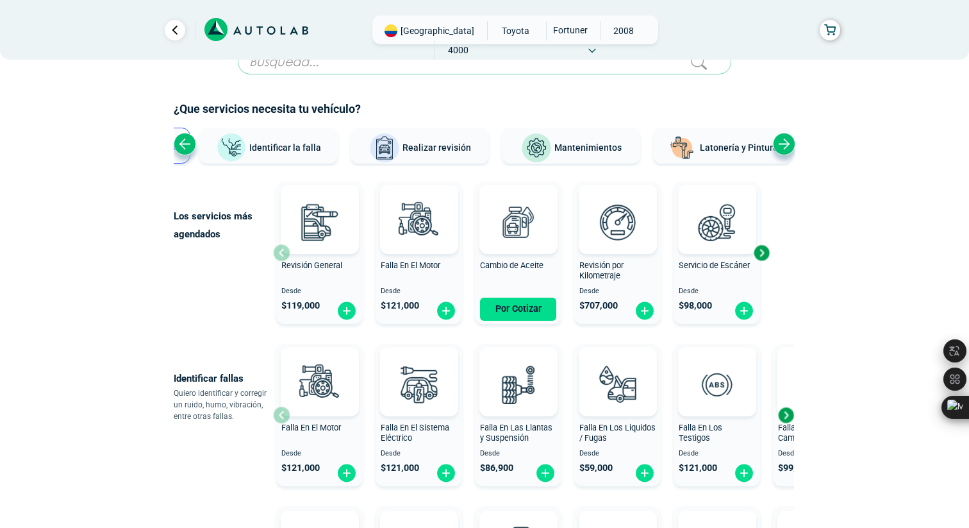
click at [778, 144] on div "Next slide" at bounding box center [784, 144] width 22 height 22
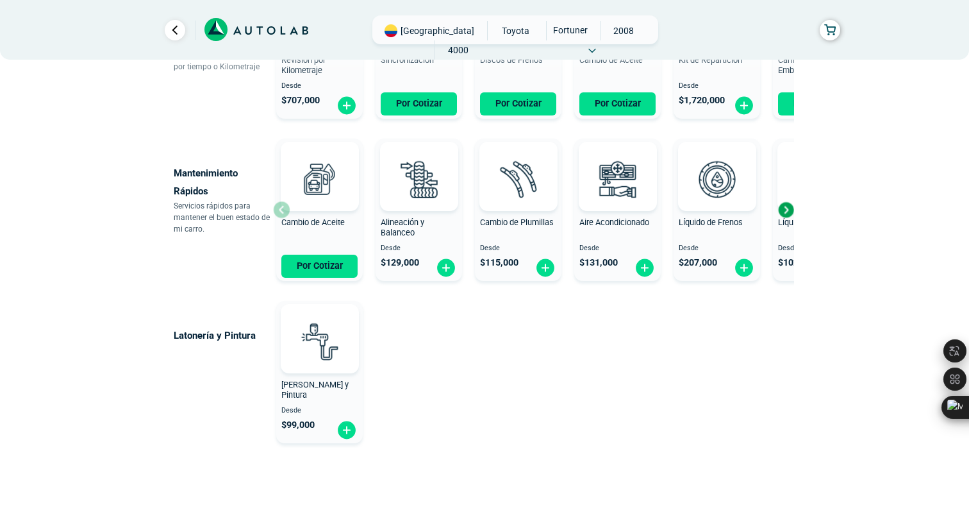
scroll to position [754, 0]
